Goal: Check status: Check status

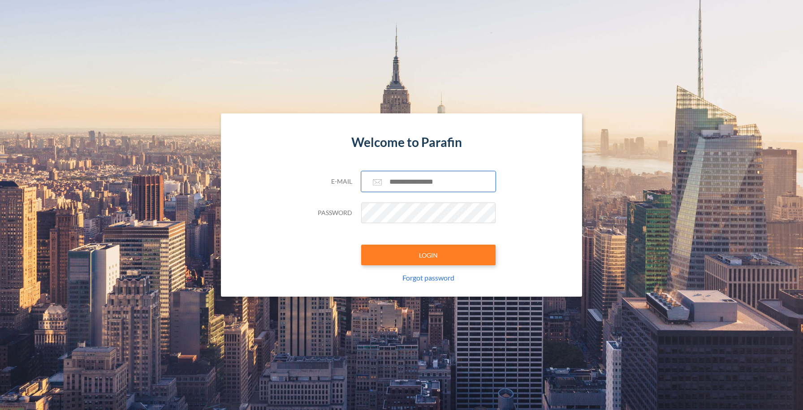
click at [419, 183] on input "text" at bounding box center [428, 181] width 134 height 21
type input "**********"
click at [430, 259] on button "LOGIN" at bounding box center [428, 255] width 134 height 21
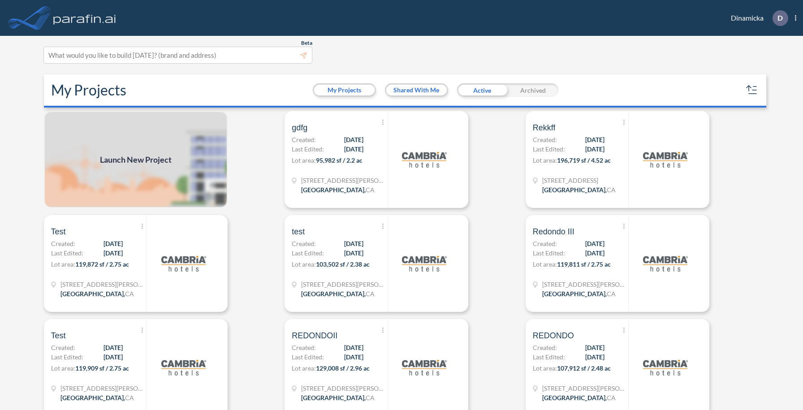
click at [364, 156] on p "Lot area: 95,982 sf / 2.2 ac" at bounding box center [339, 161] width 95 height 13
